Goal: Navigation & Orientation: Find specific page/section

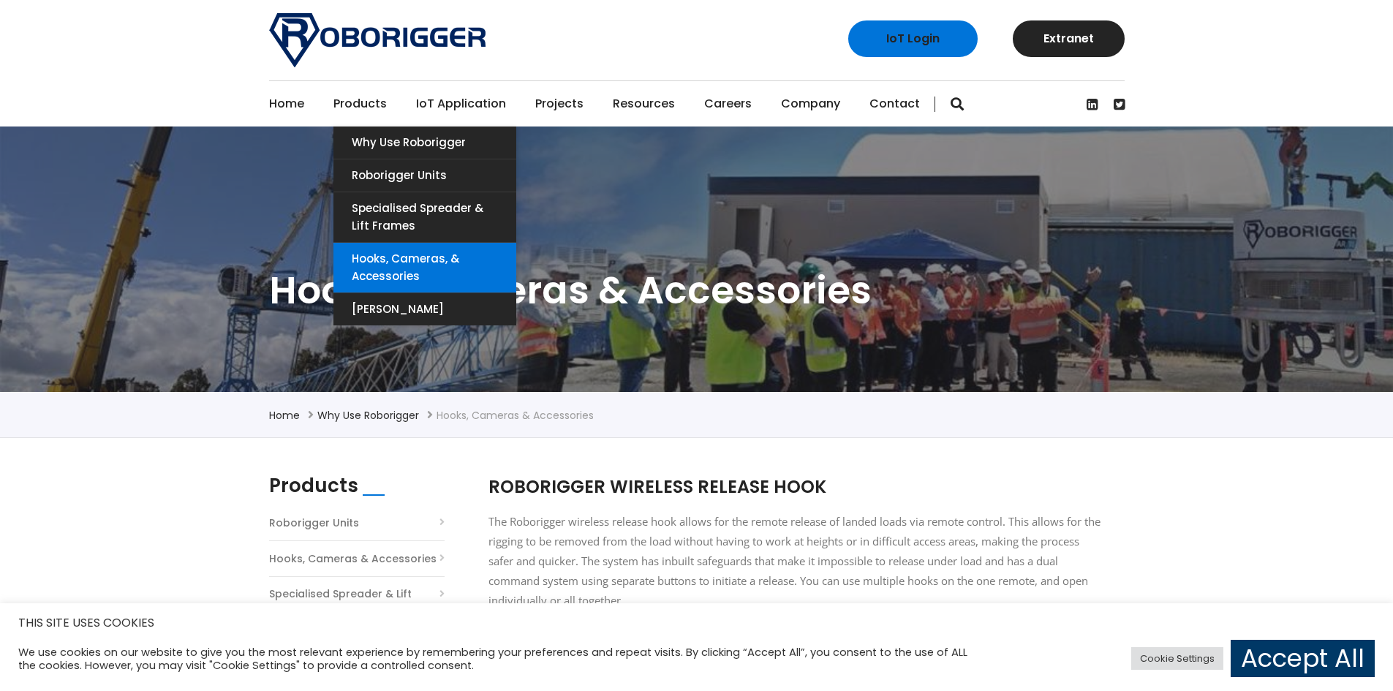
click at [395, 255] on link "Hooks, Cameras, & Accessories" at bounding box center [424, 268] width 183 height 50
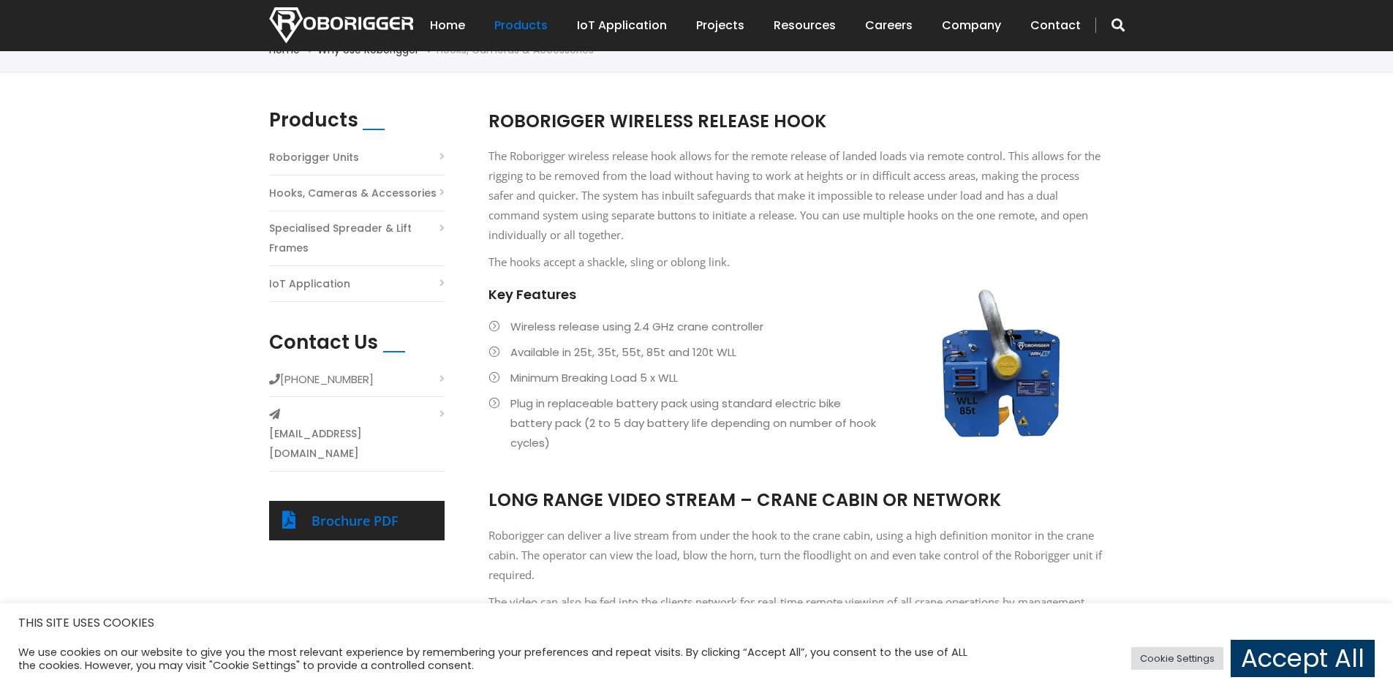
scroll to position [292, 0]
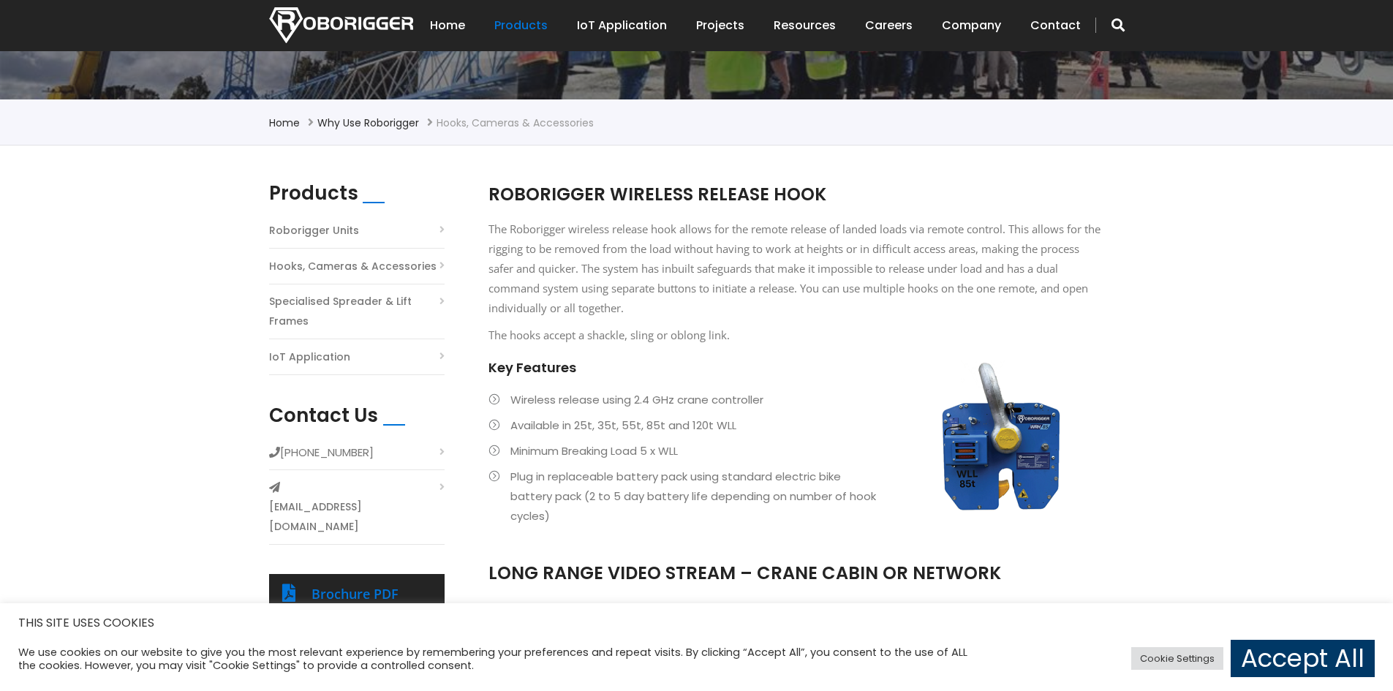
click at [334, 298] on link "Specialised Spreader & Lift Frames" at bounding box center [356, 311] width 175 height 39
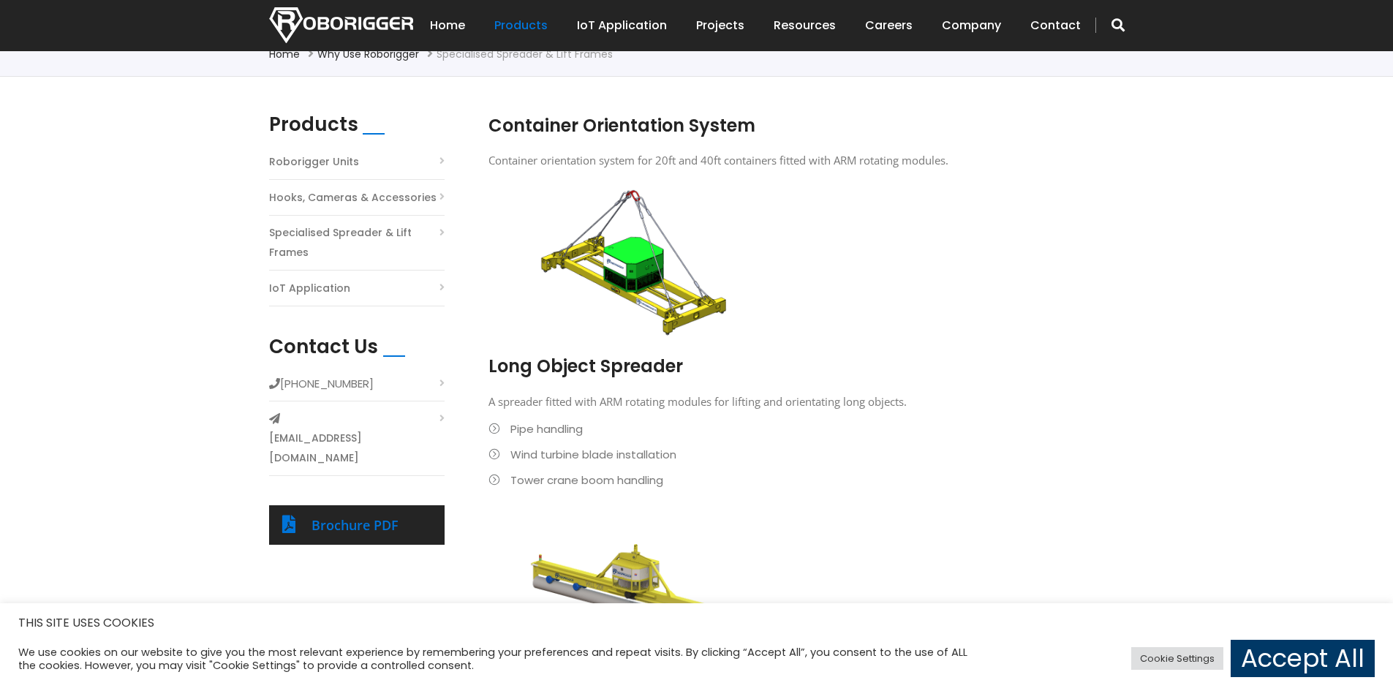
scroll to position [146, 0]
